Goal: Find specific page/section: Find specific page/section

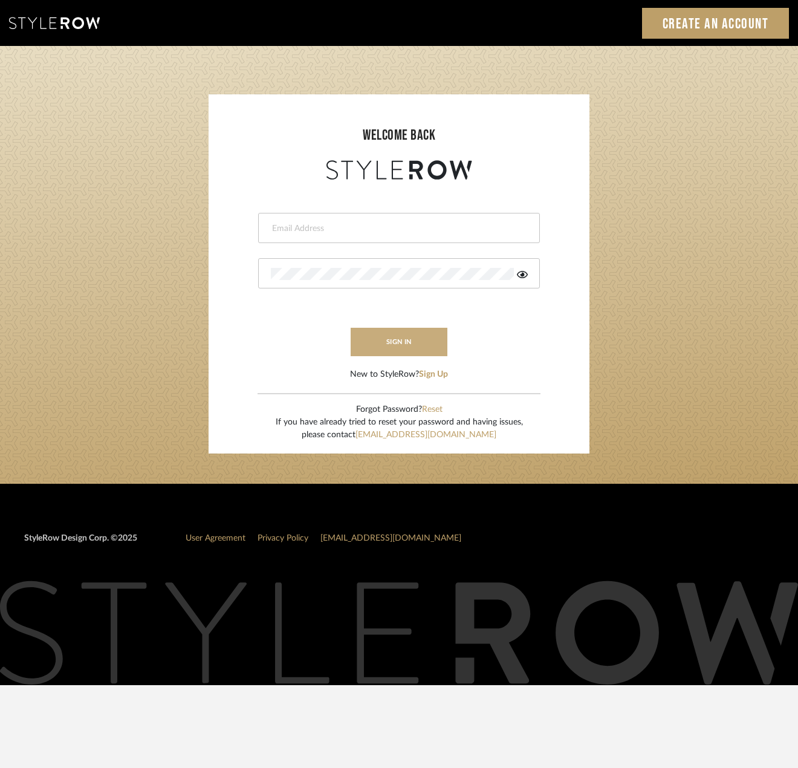
type input "carly@clothandkind.com"
click at [391, 336] on button "sign in" at bounding box center [399, 342] width 97 height 28
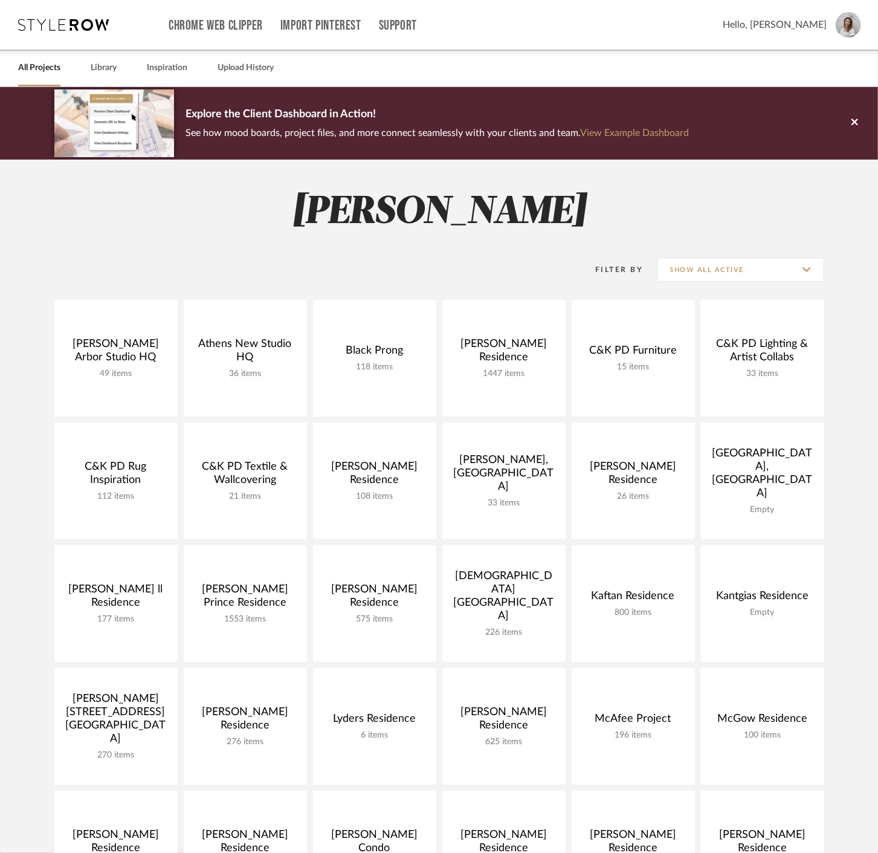
click at [462, 264] on div "Filter By Show All Active" at bounding box center [439, 269] width 770 height 30
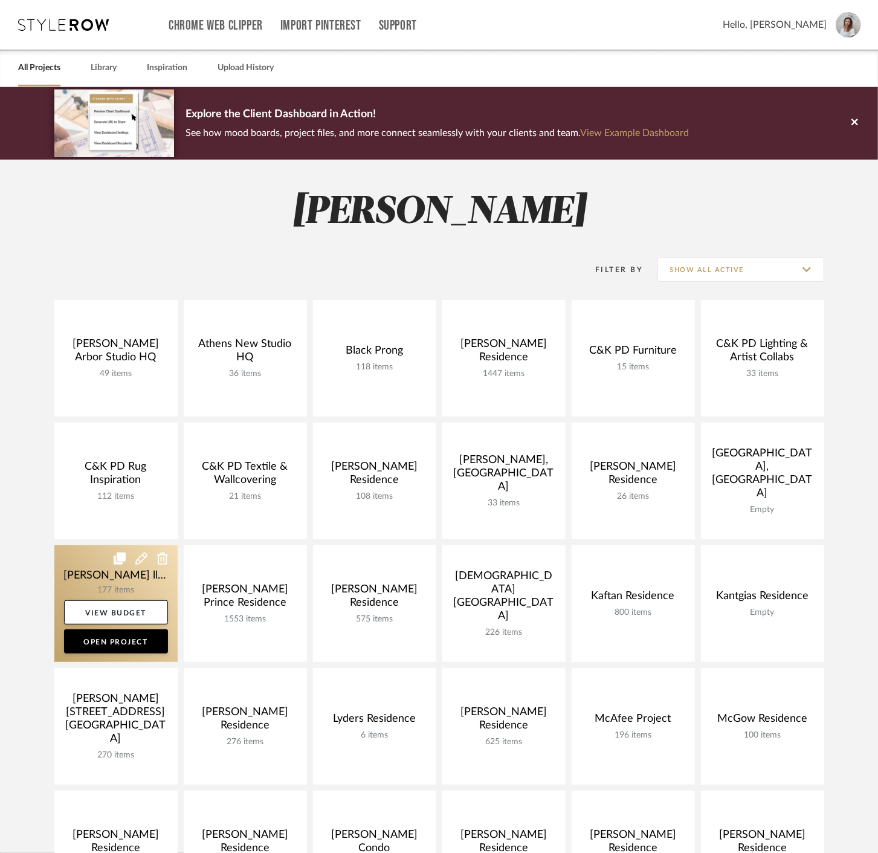
click at [104, 580] on link at bounding box center [115, 603] width 123 height 117
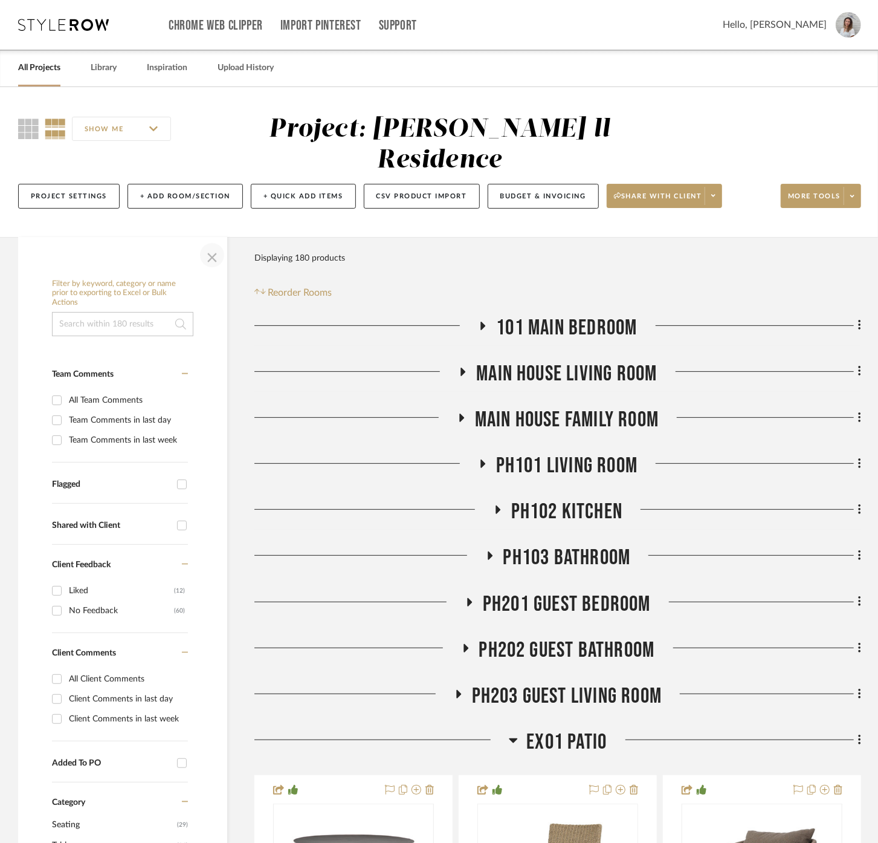
click at [218, 241] on span "button" at bounding box center [212, 255] width 29 height 29
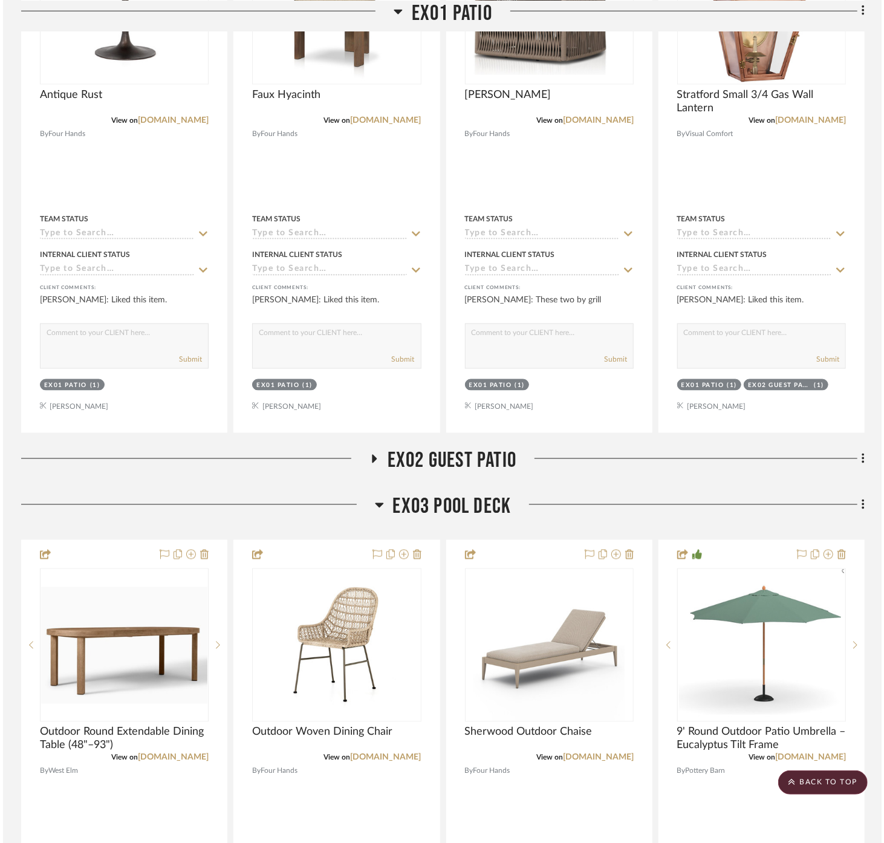
scroll to position [1007, 0]
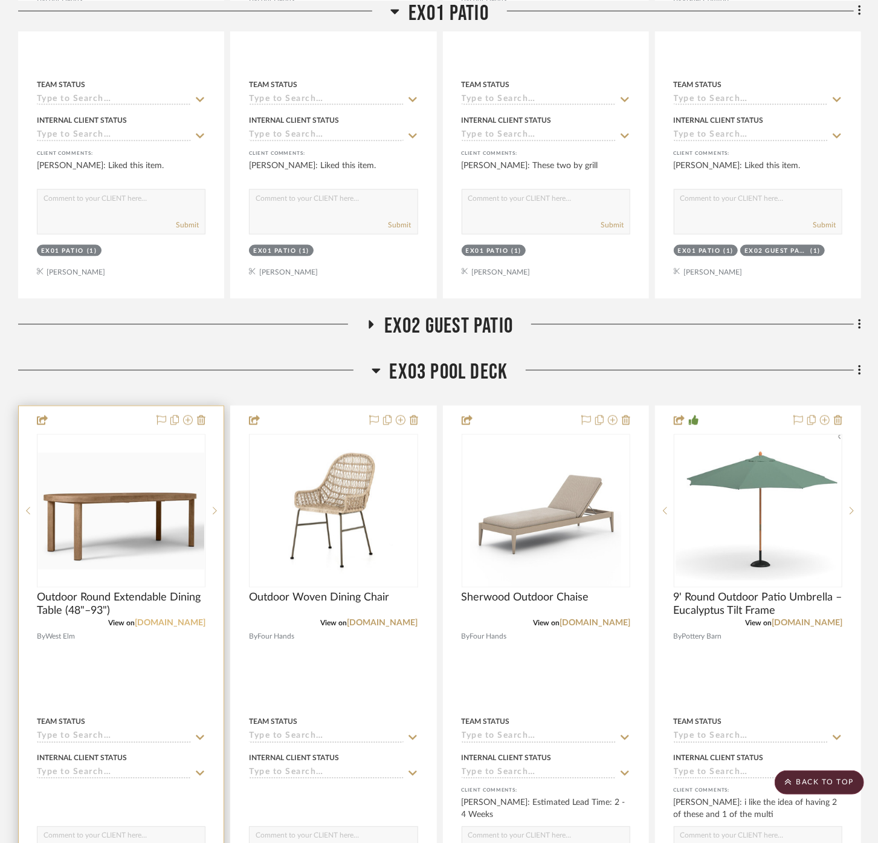
click at [178, 619] on link "[DOMAIN_NAME]" at bounding box center [170, 623] width 71 height 8
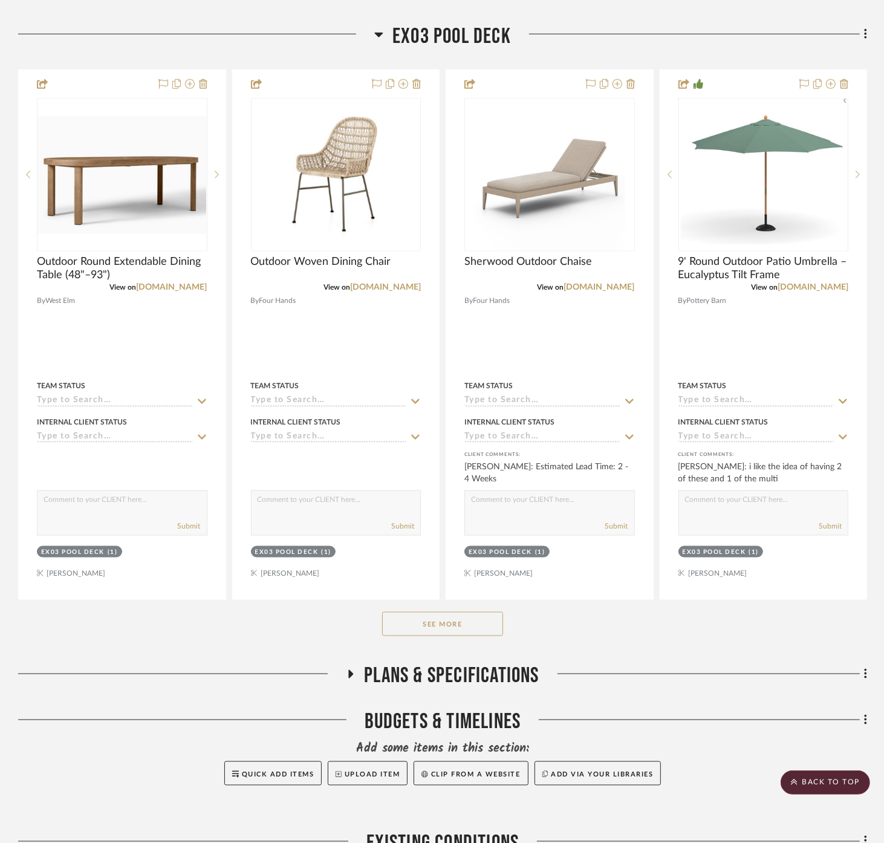
scroll to position [1612, 0]
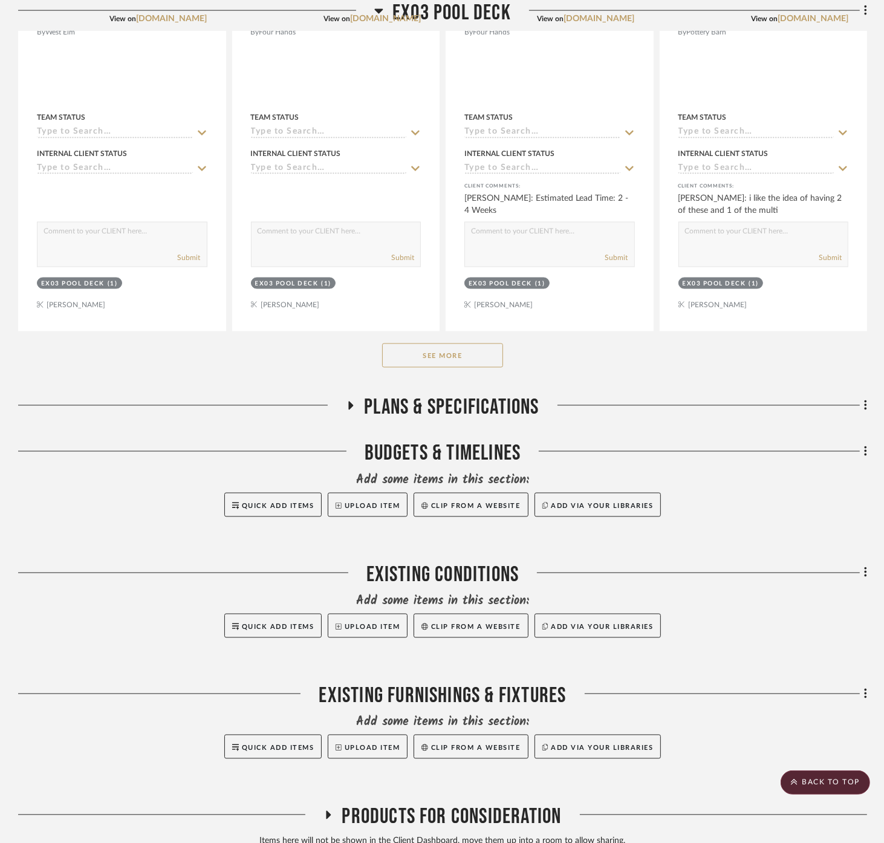
click at [472, 343] on button "See More" at bounding box center [442, 355] width 121 height 24
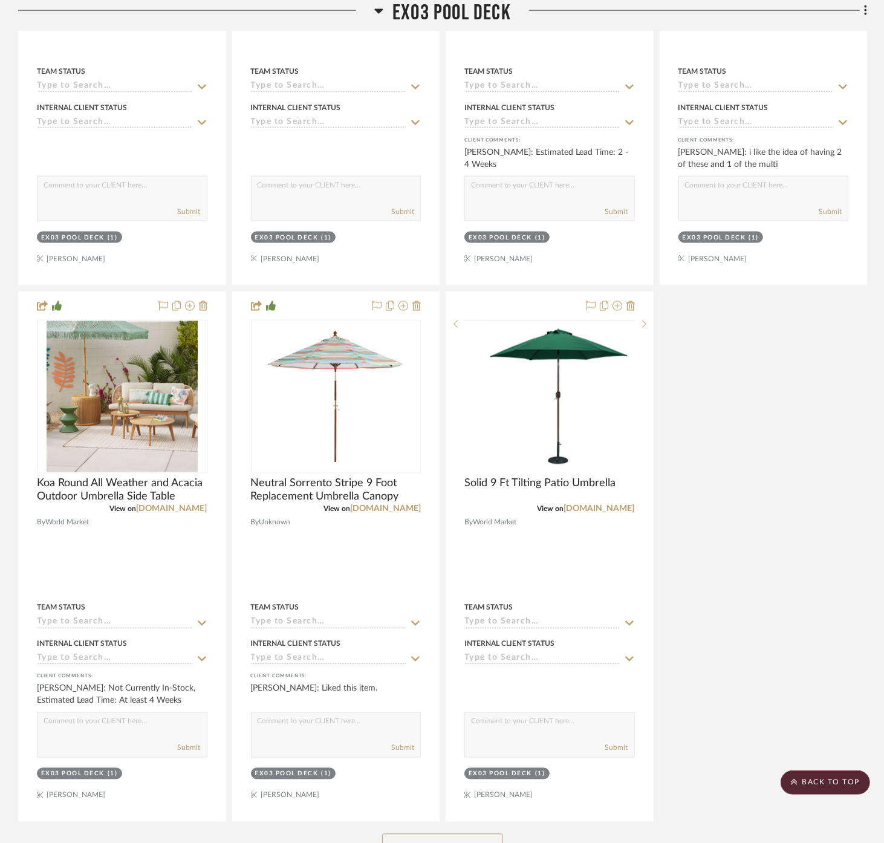
scroll to position [1746, 0]
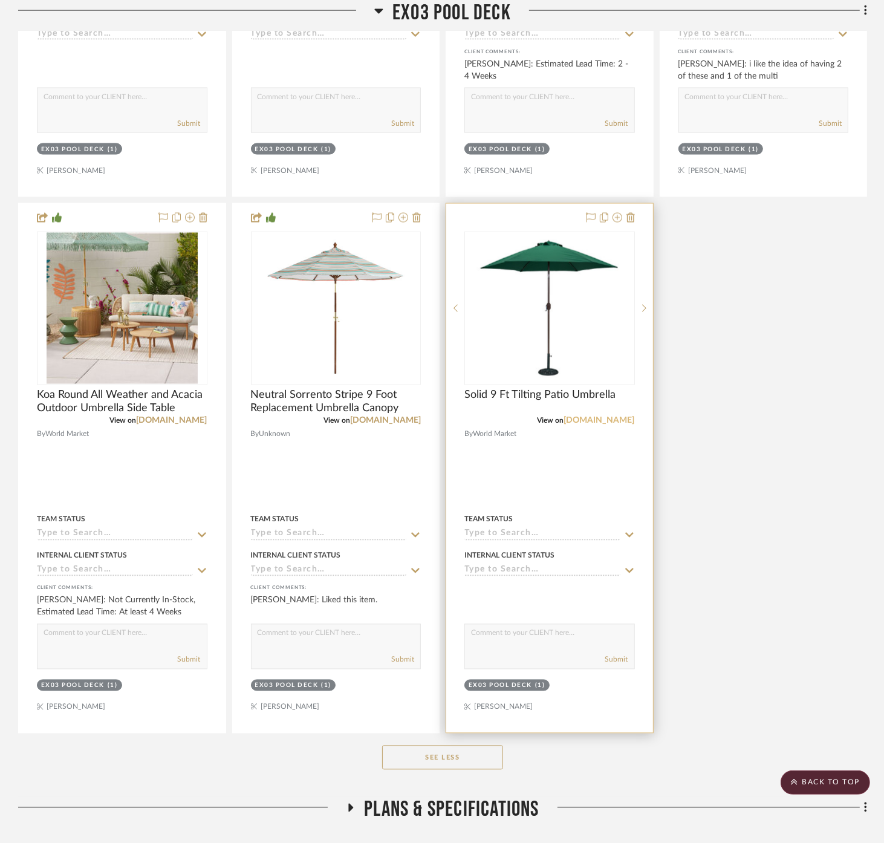
click at [583, 416] on link "[DOMAIN_NAME]" at bounding box center [599, 420] width 71 height 8
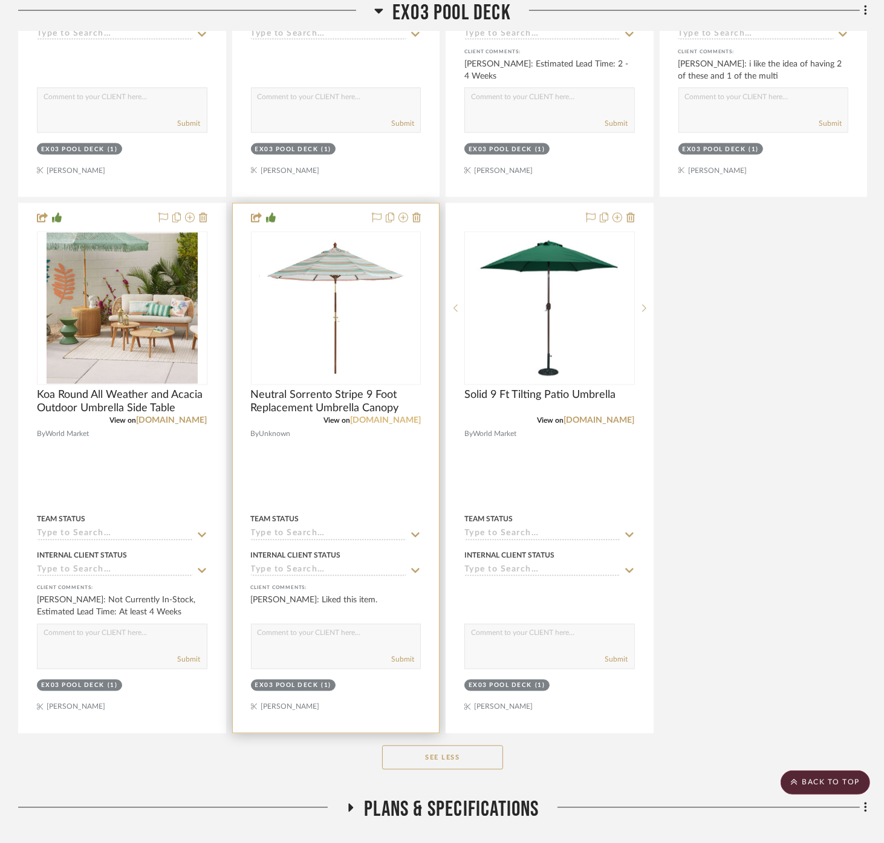
click at [362, 416] on link "[DOMAIN_NAME]" at bounding box center [385, 420] width 71 height 8
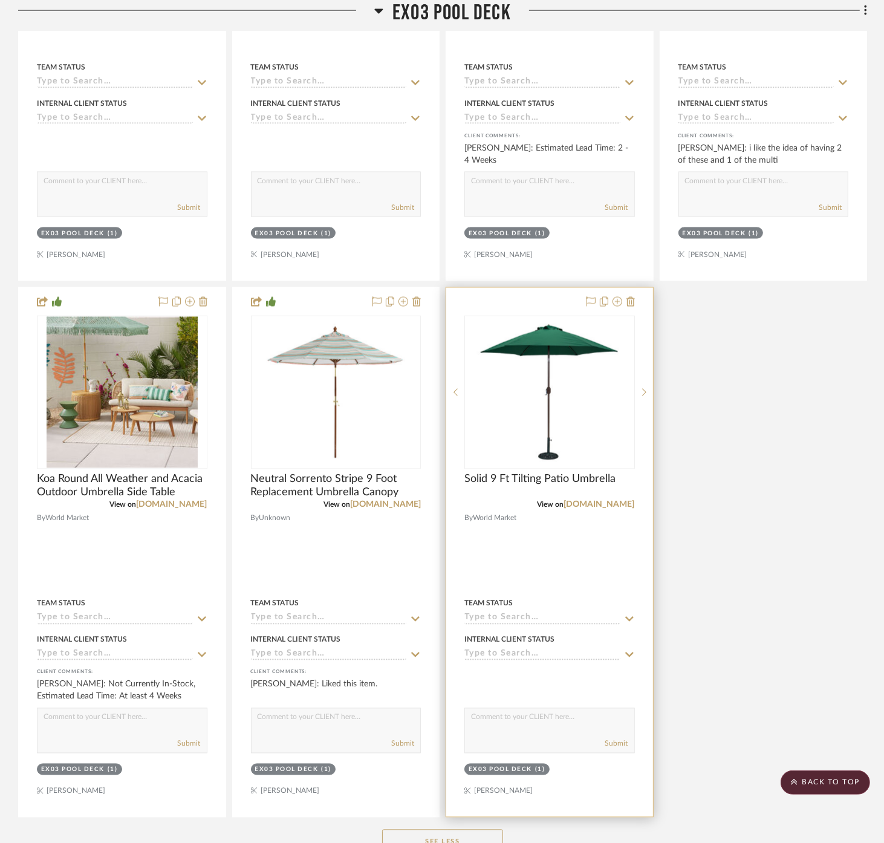
scroll to position [1544, 0]
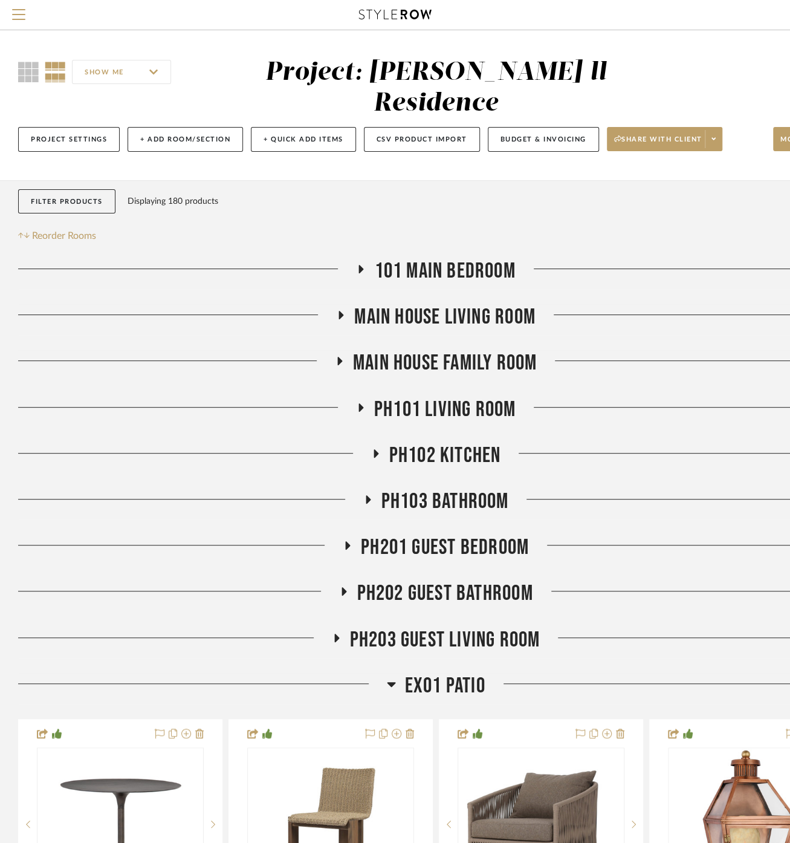
click at [533, 194] on div "Filter Products Displaying 180 products Reorder Rooms" at bounding box center [435, 216] width 835 height 54
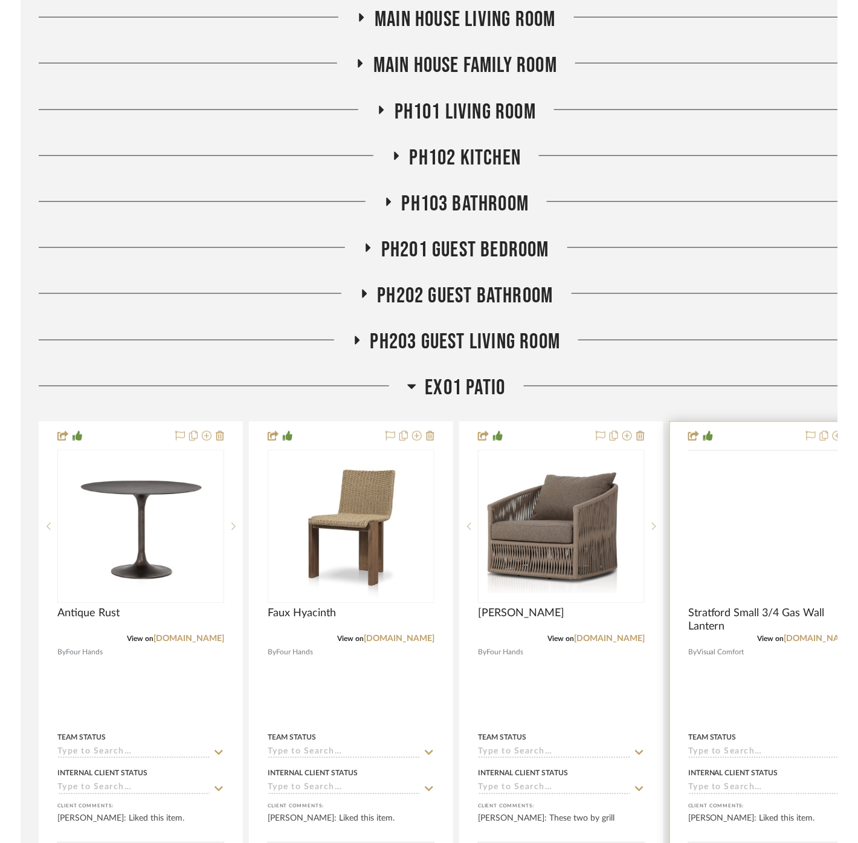
scroll to position [268, 0]
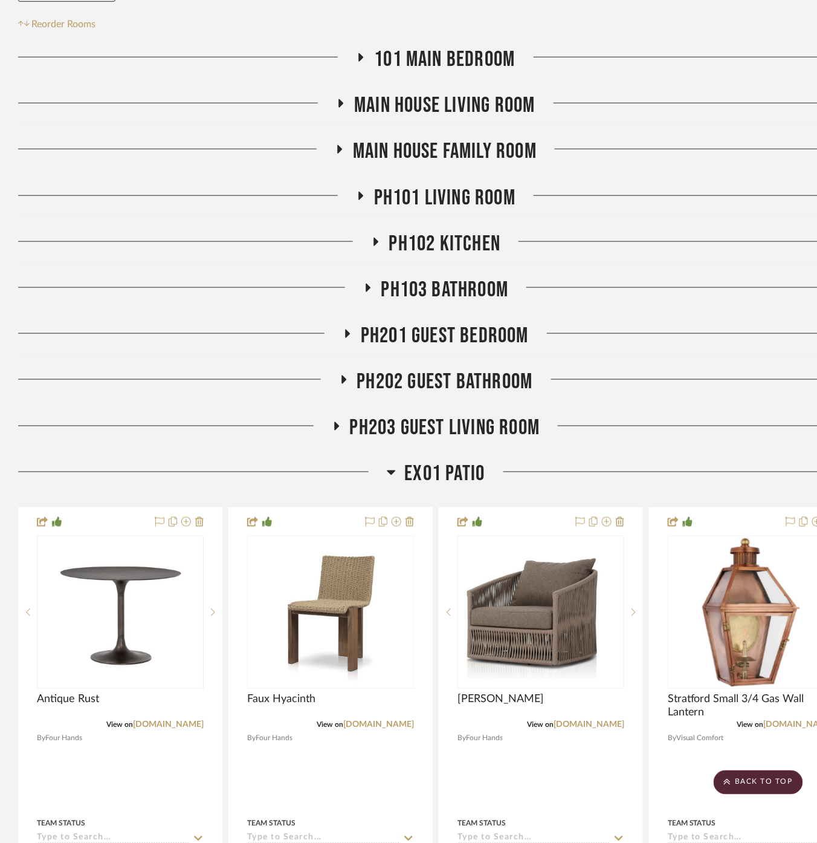
drag, startPoint x: 759, startPoint y: 368, endPoint x: 775, endPoint y: 370, distance: 16.5
click at [759, 369] on div at bounding box center [693, 384] width 321 height 31
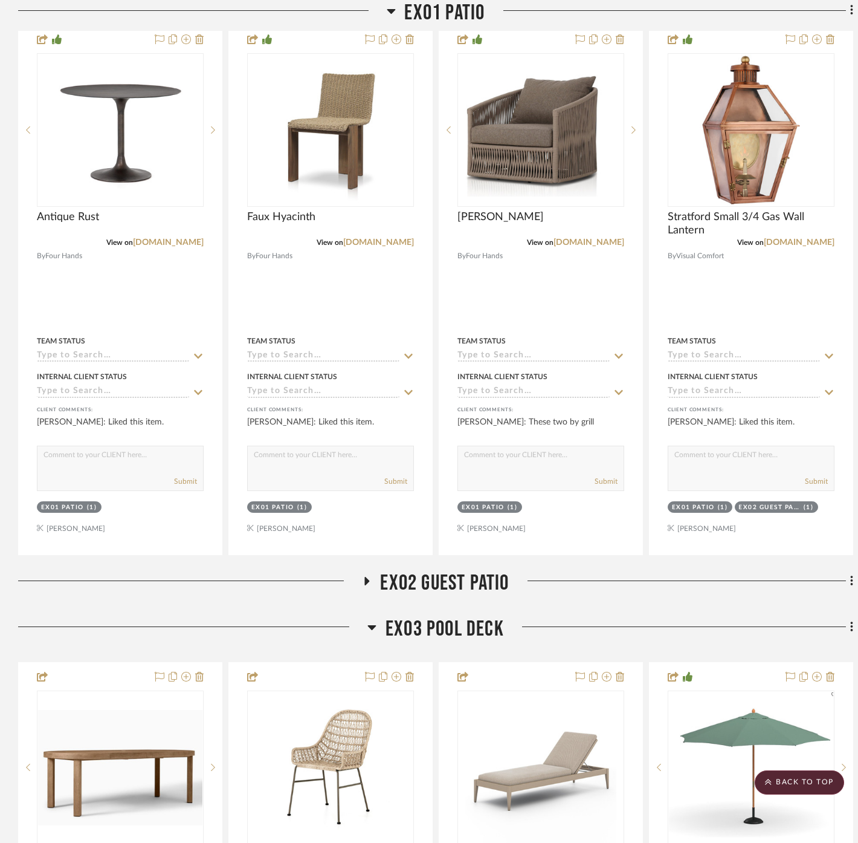
scroll to position [604, 0]
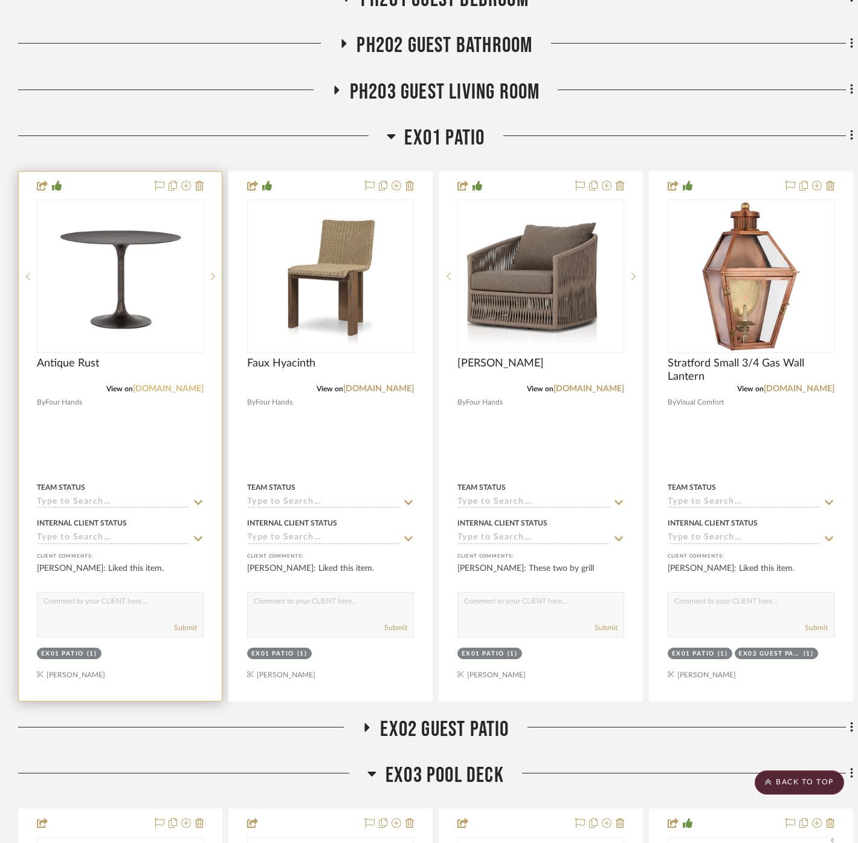
click at [183, 384] on link "[DOMAIN_NAME]" at bounding box center [168, 388] width 71 height 8
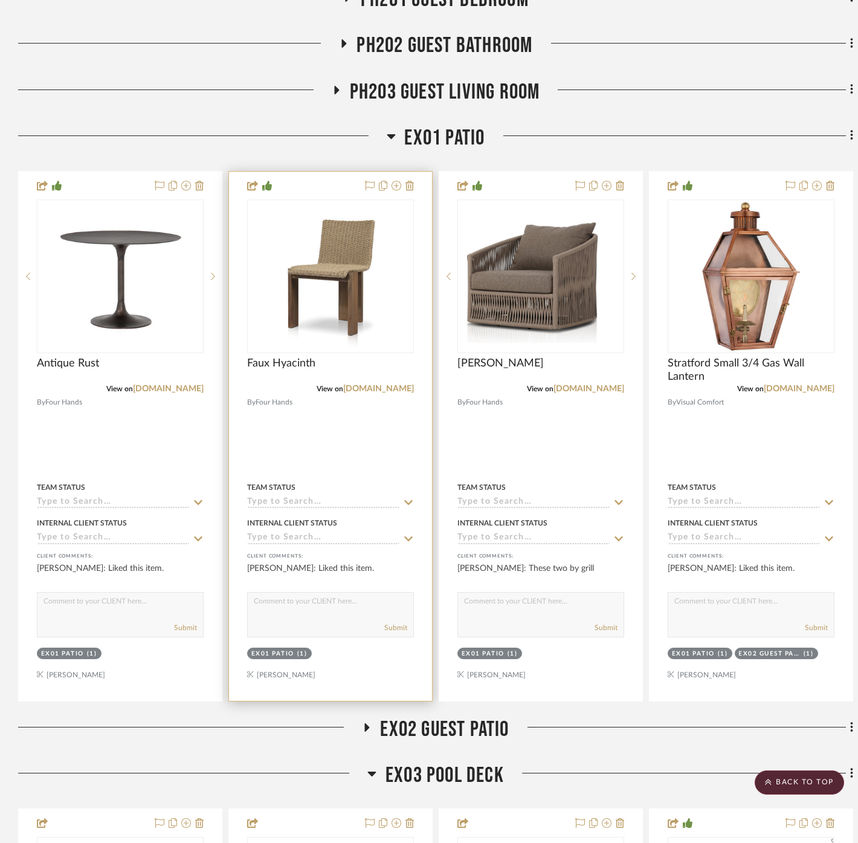
click at [381, 383] on div "View on fourhands.com" at bounding box center [330, 388] width 167 height 11
click at [381, 384] on link "[DOMAIN_NAME]" at bounding box center [378, 388] width 71 height 8
click at [404, 384] on link "[DOMAIN_NAME]" at bounding box center [378, 388] width 71 height 8
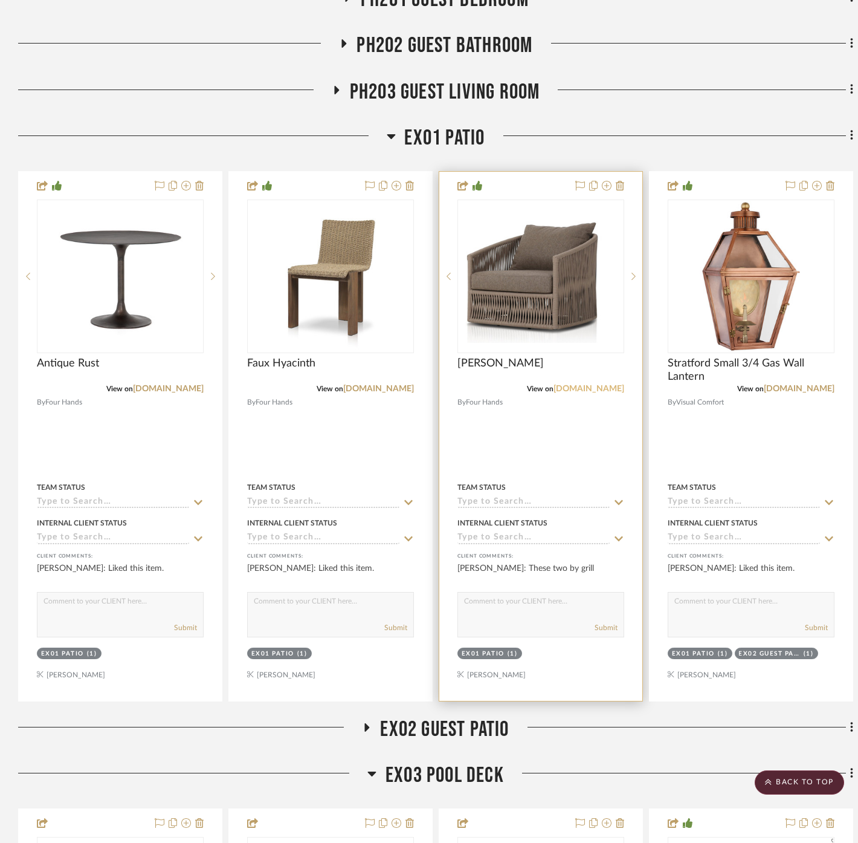
click at [607, 384] on link "[DOMAIN_NAME]" at bounding box center [589, 388] width 71 height 8
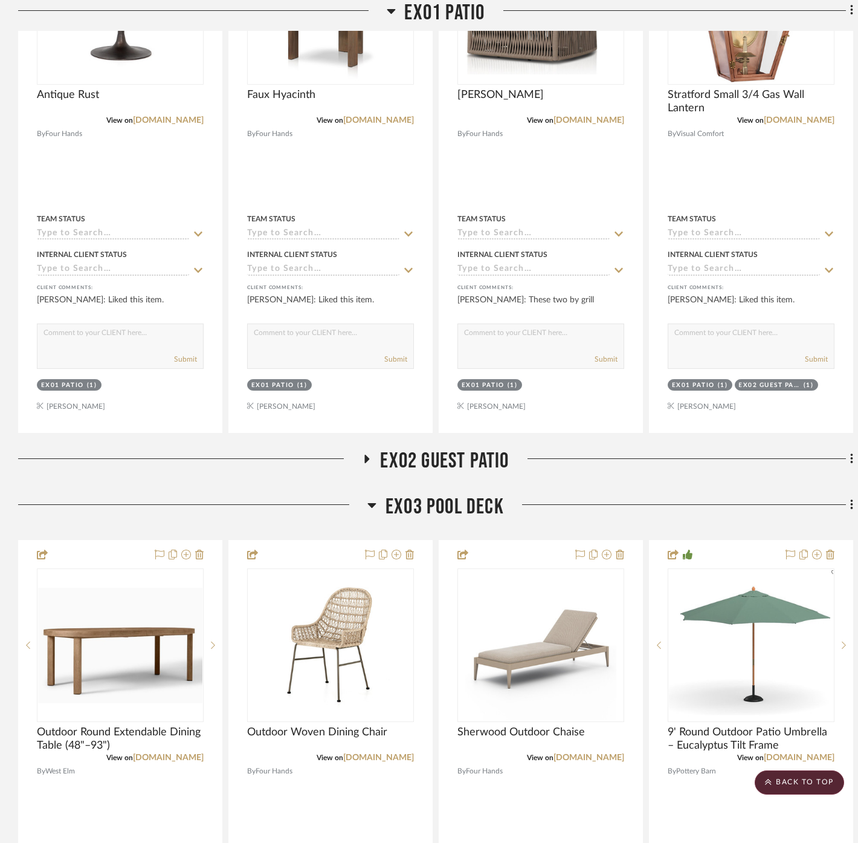
scroll to position [1141, 0]
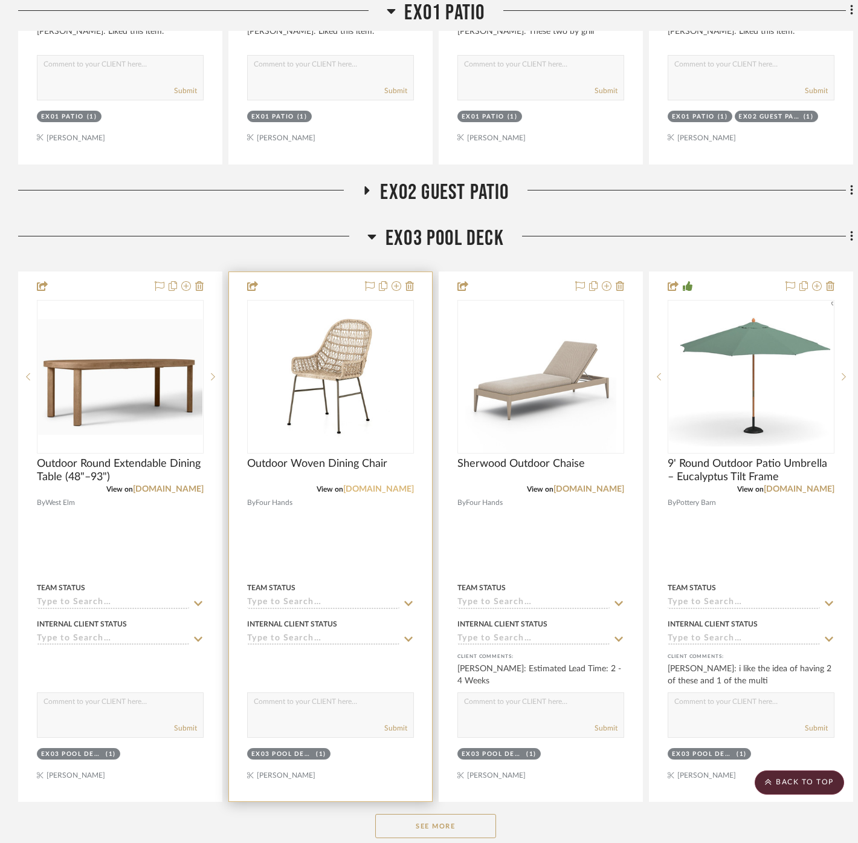
click at [395, 485] on link "[DOMAIN_NAME]" at bounding box center [378, 489] width 71 height 8
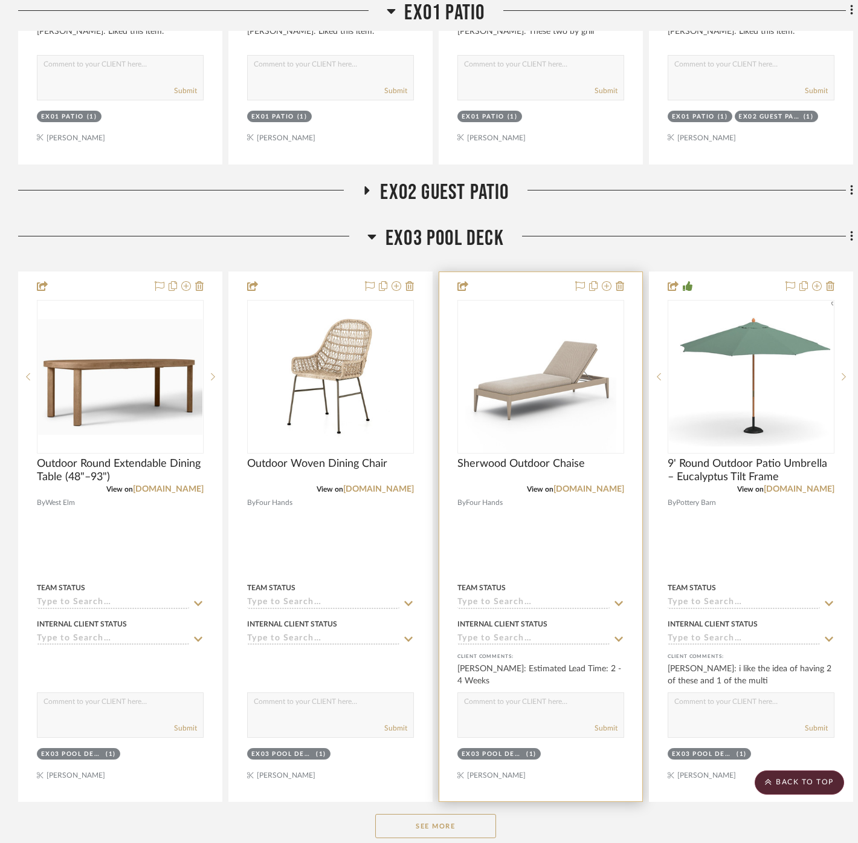
drag, startPoint x: 603, startPoint y: 452, endPoint x: 615, endPoint y: 468, distance: 20.3
click at [603, 485] on link "[DOMAIN_NAME]" at bounding box center [589, 489] width 71 height 8
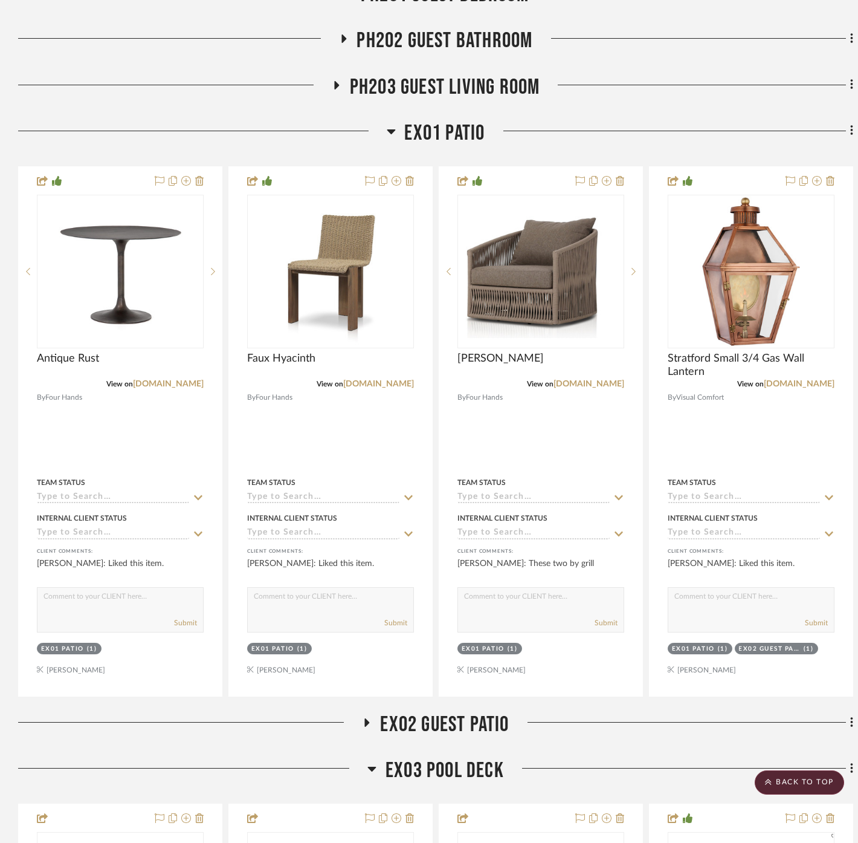
scroll to position [604, 0]
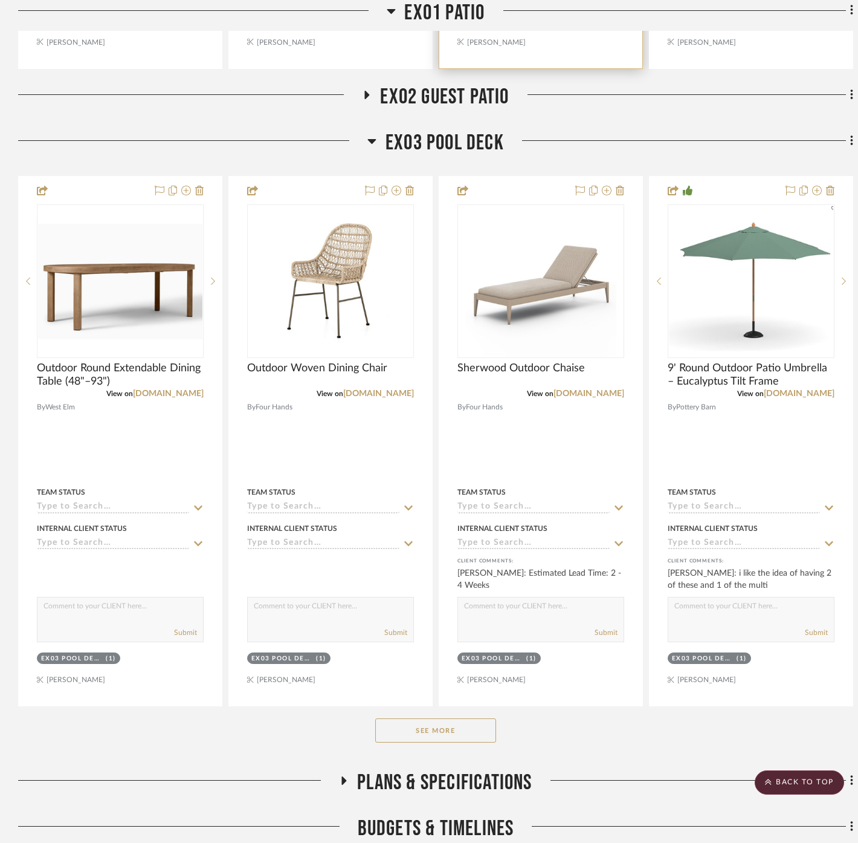
scroll to position [1410, 0]
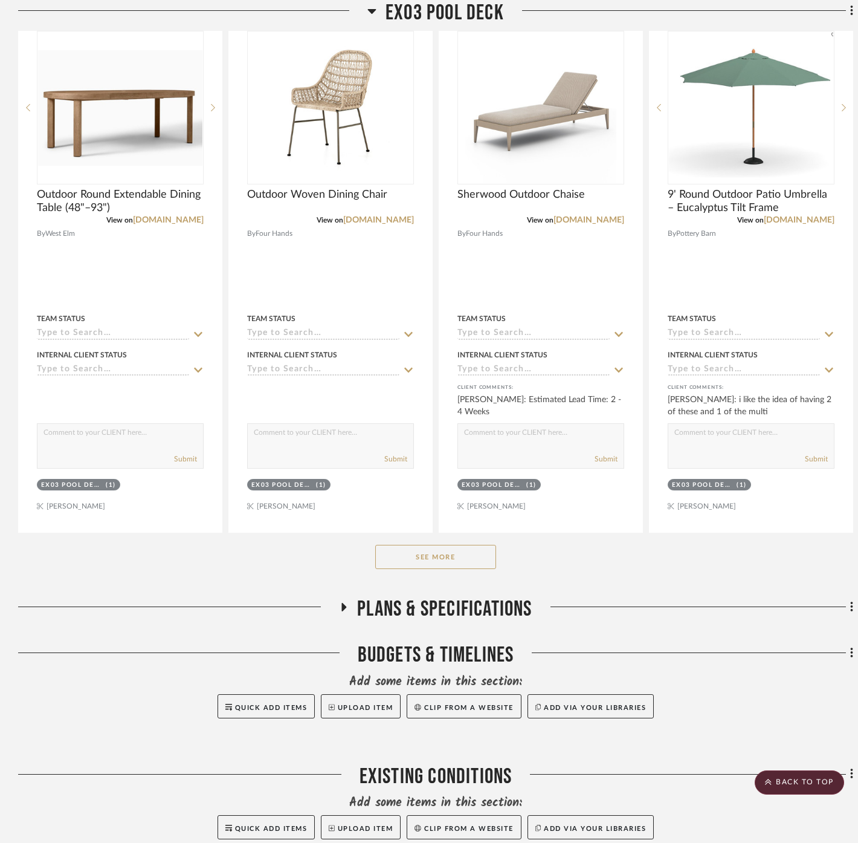
click at [450, 545] on button "See More" at bounding box center [435, 557] width 121 height 24
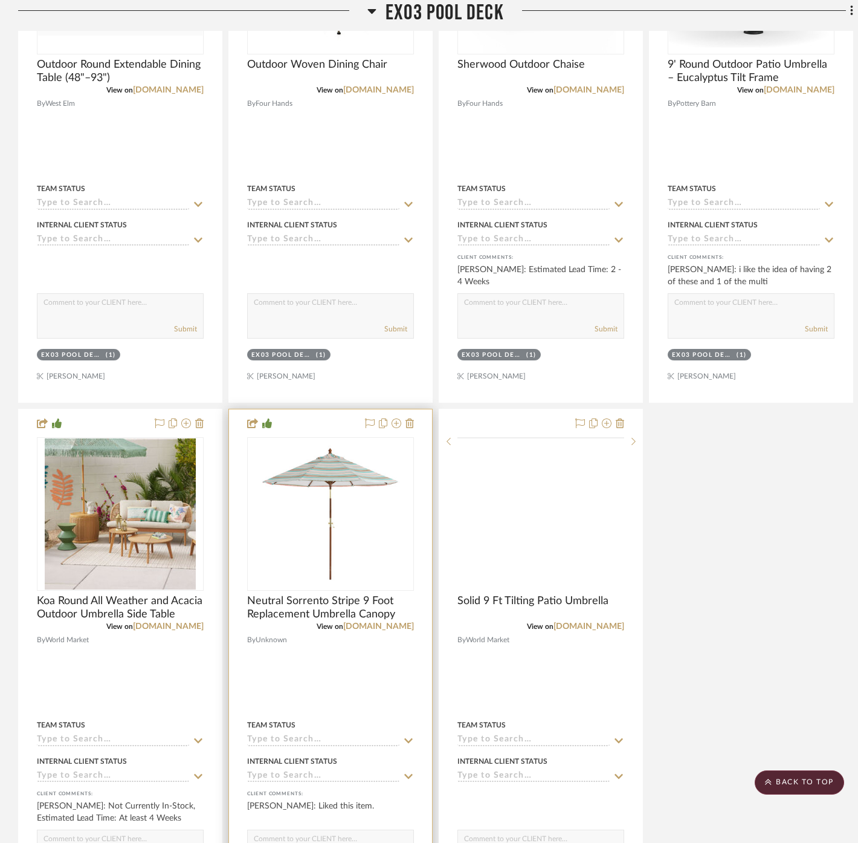
scroll to position [1544, 0]
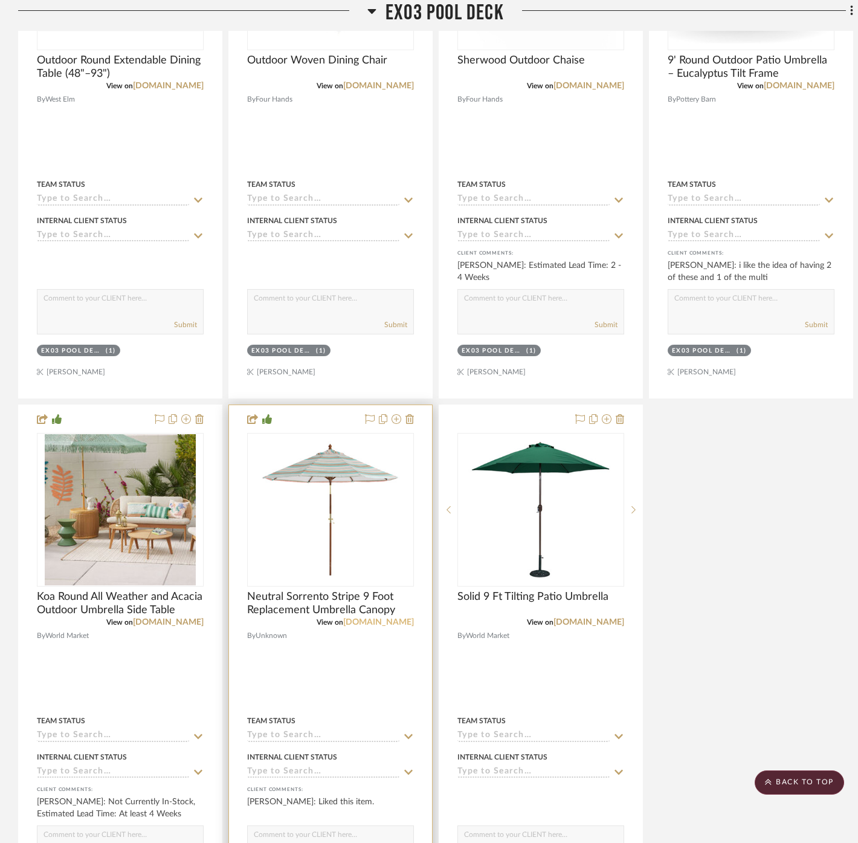
click at [401, 618] on link "[DOMAIN_NAME]" at bounding box center [378, 622] width 71 height 8
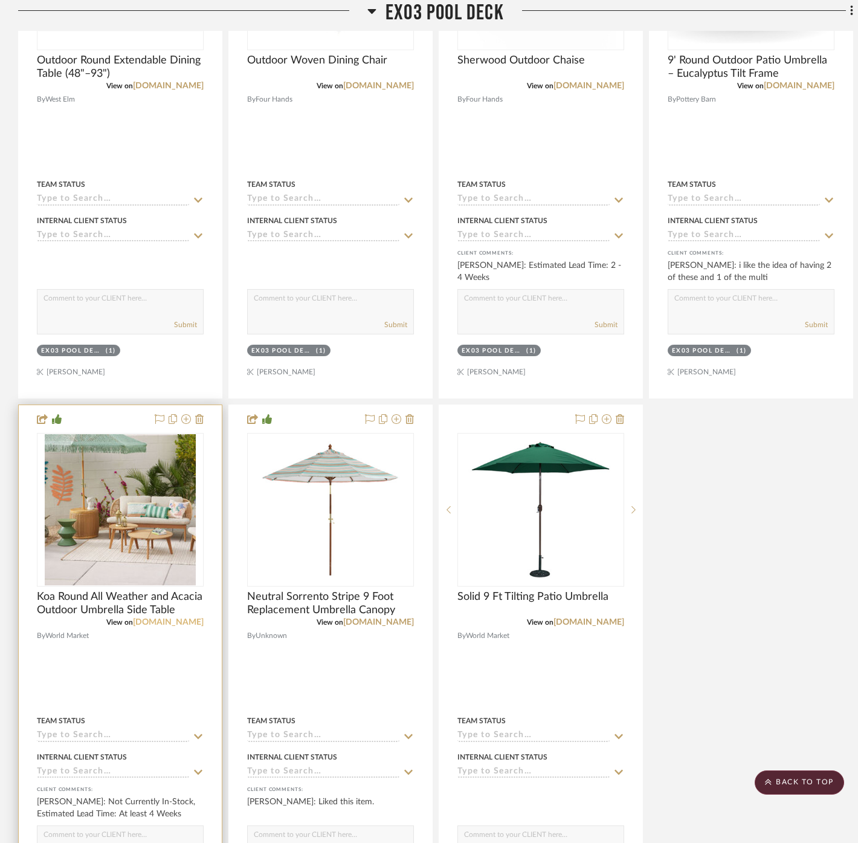
click at [183, 618] on link "[DOMAIN_NAME]" at bounding box center [168, 622] width 71 height 8
